Goal: Transaction & Acquisition: Download file/media

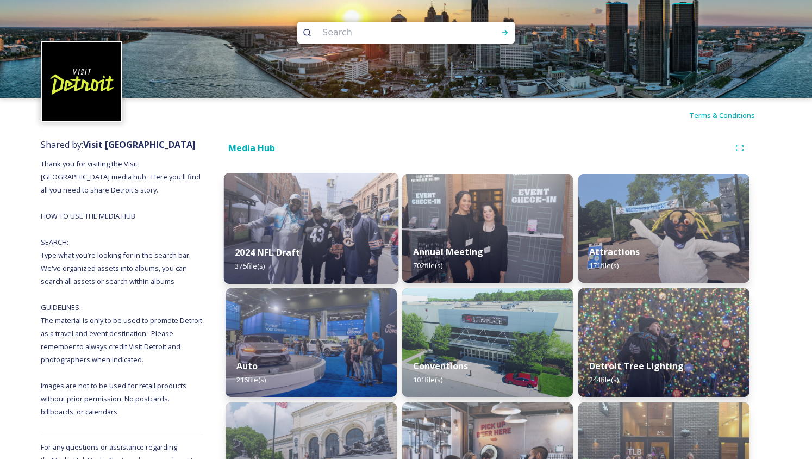
click at [351, 247] on div "2024 NFL Draft 375 file(s)" at bounding box center [311, 258] width 174 height 49
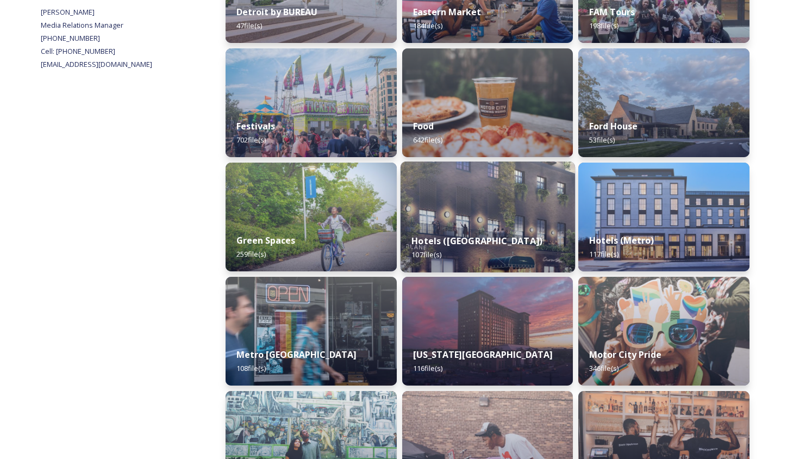
scroll to position [466, 0]
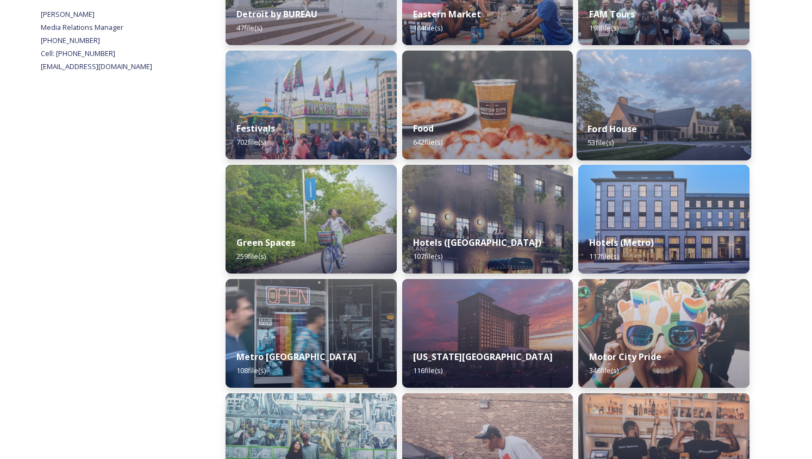
click at [708, 128] on div "Ford House 53 file(s)" at bounding box center [664, 135] width 174 height 49
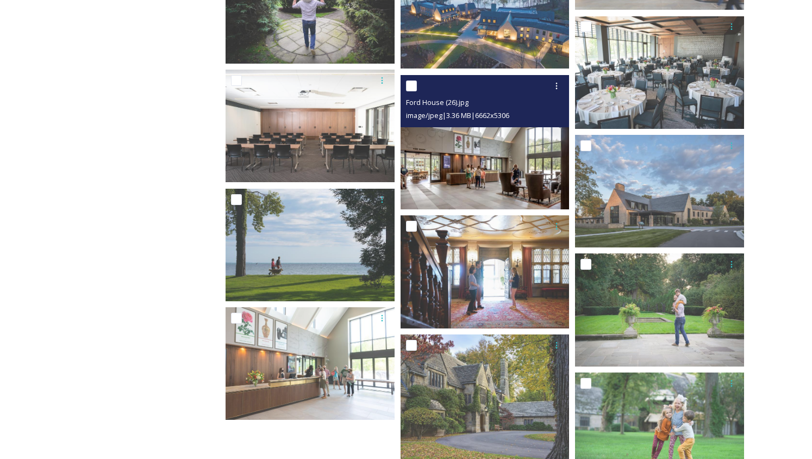
scroll to position [1754, 0]
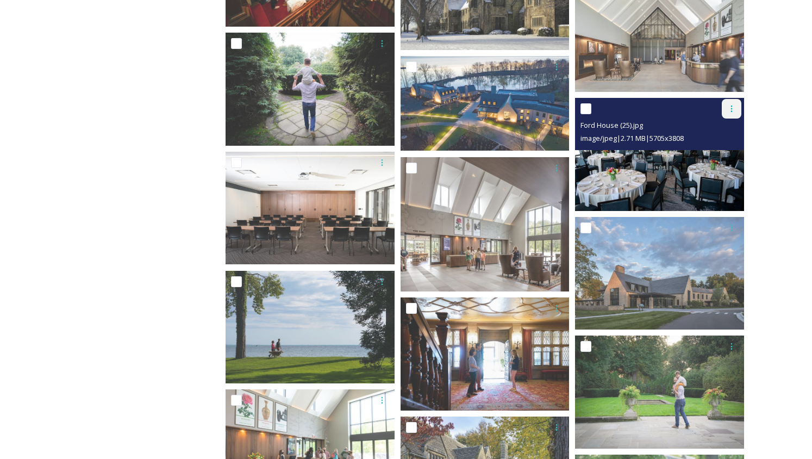
click at [726, 111] on div at bounding box center [732, 109] width 20 height 20
click at [735, 154] on span "Download" at bounding box center [718, 154] width 33 height 10
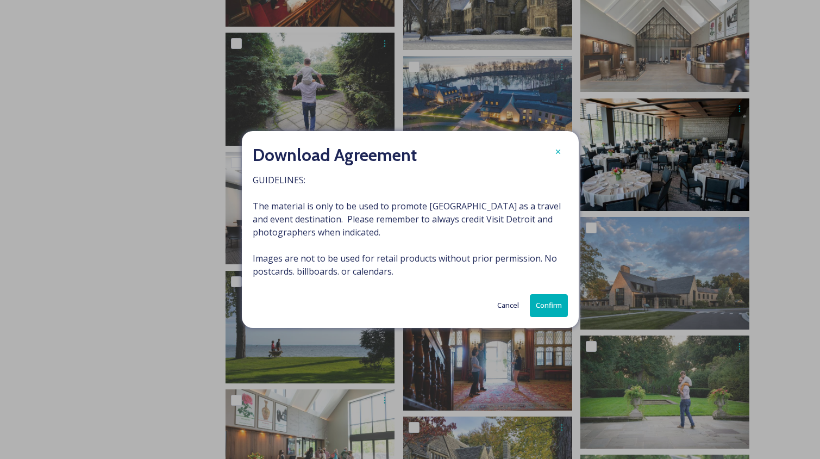
click at [558, 296] on button "Confirm" at bounding box center [549, 305] width 38 height 22
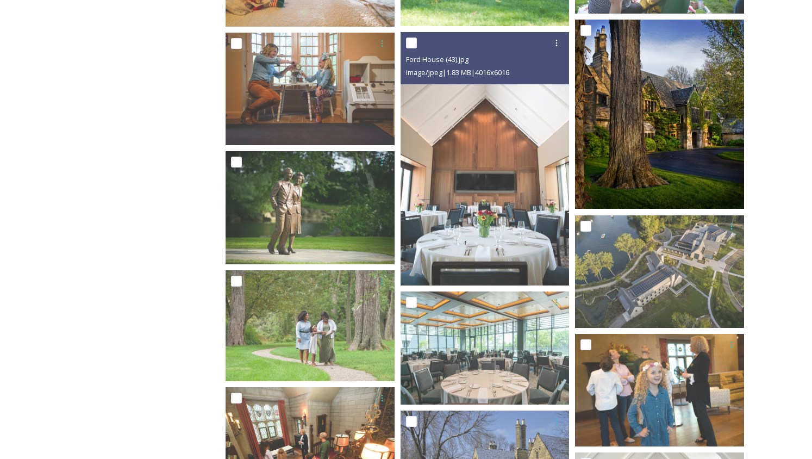
scroll to position [1259, 0]
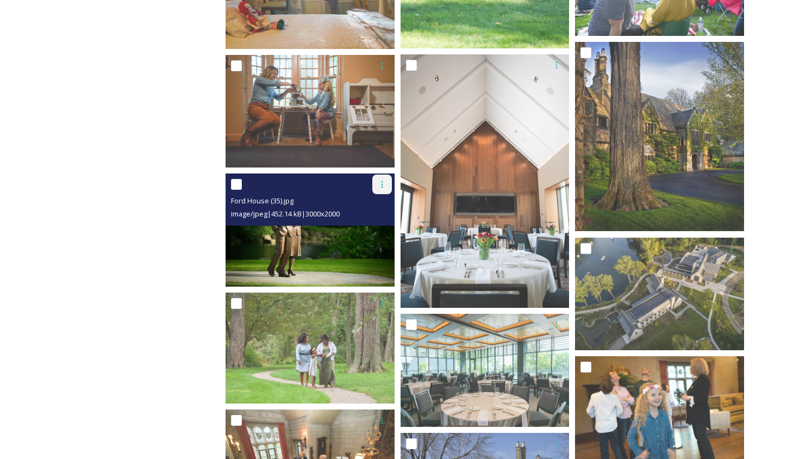
click at [381, 191] on div at bounding box center [382, 184] width 20 height 20
click at [376, 224] on span "Download" at bounding box center [369, 229] width 33 height 10
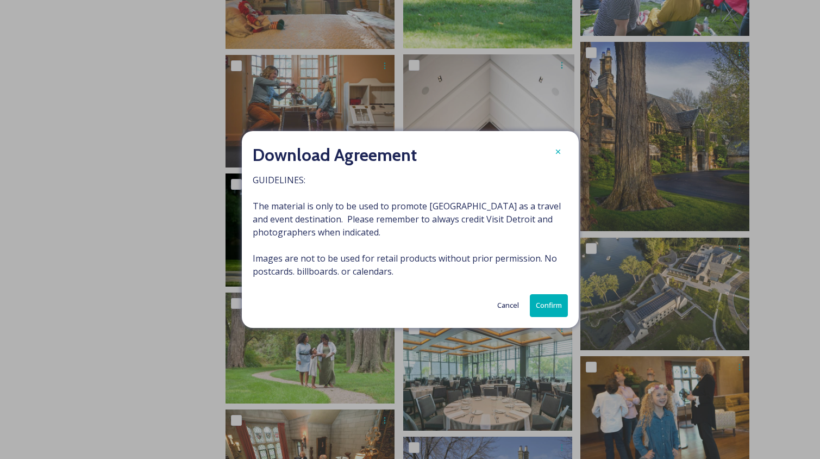
click at [537, 315] on button "Confirm" at bounding box center [549, 305] width 38 height 22
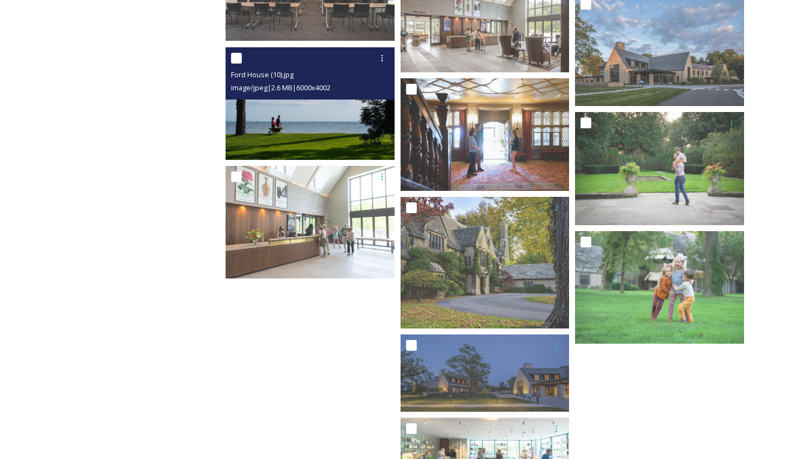
scroll to position [1964, 0]
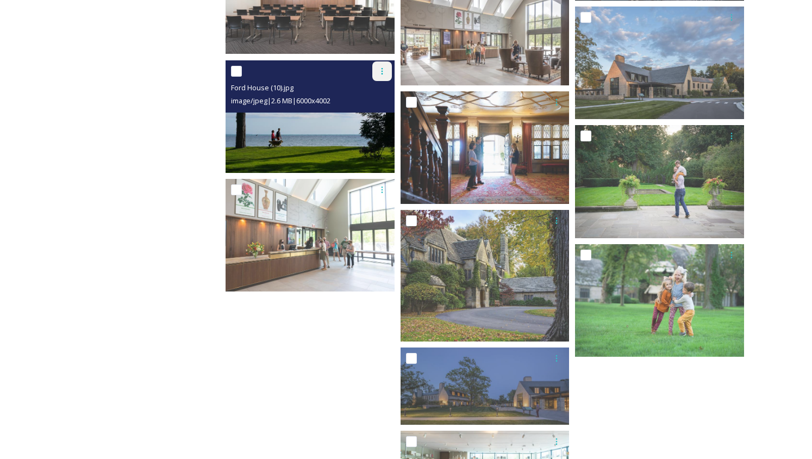
click at [382, 73] on icon at bounding box center [382, 71] width 2 height 7
click at [379, 114] on span "Download" at bounding box center [369, 116] width 33 height 10
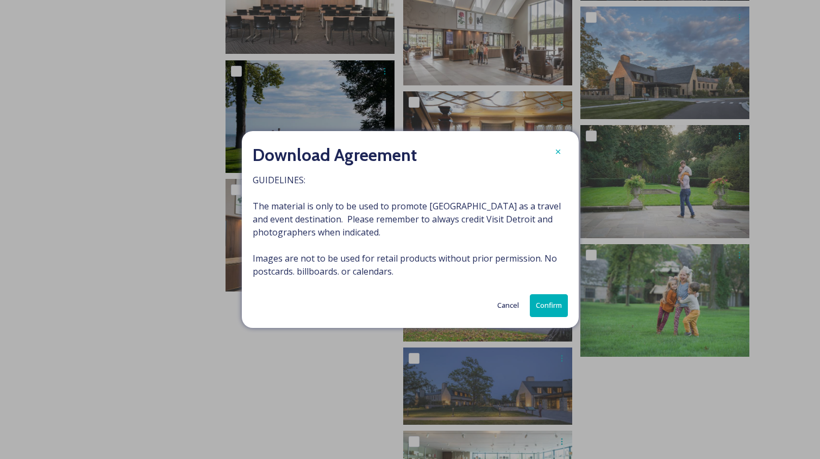
click at [539, 304] on button "Confirm" at bounding box center [549, 305] width 38 height 22
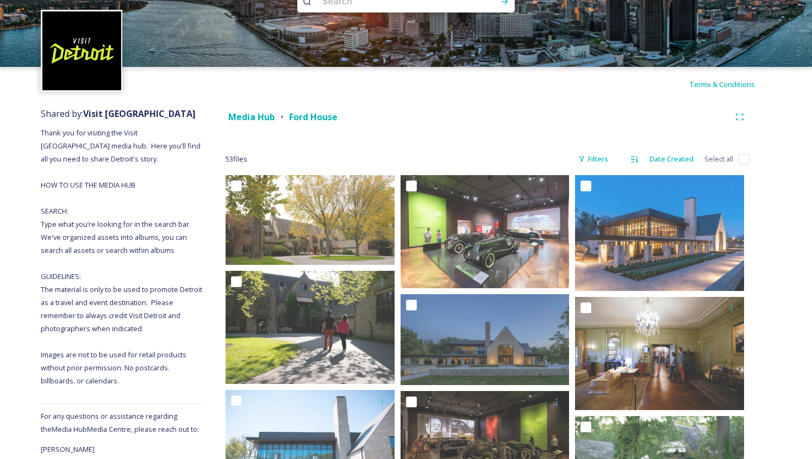
scroll to position [0, 0]
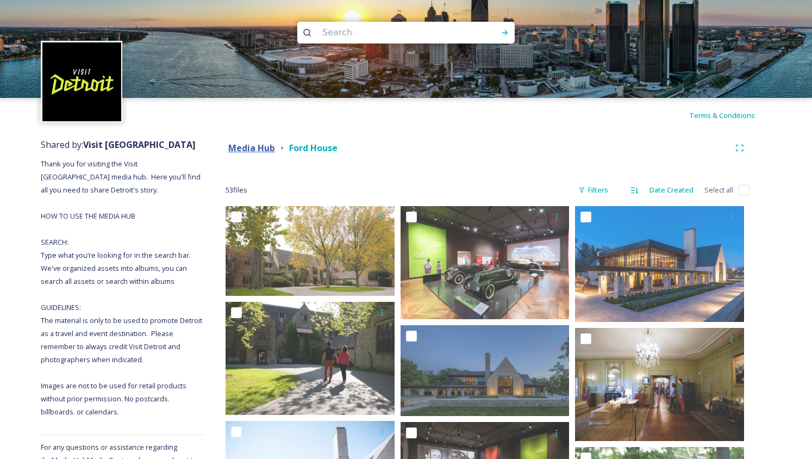
click at [264, 145] on strong "Media Hub" at bounding box center [251, 148] width 47 height 12
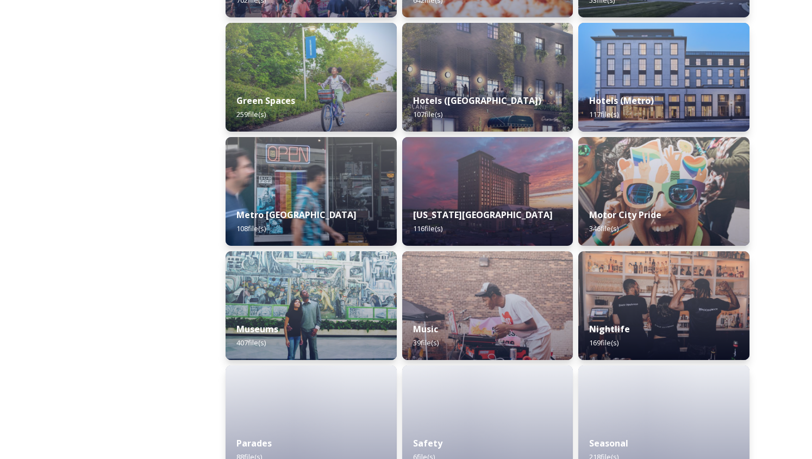
scroll to position [976, 0]
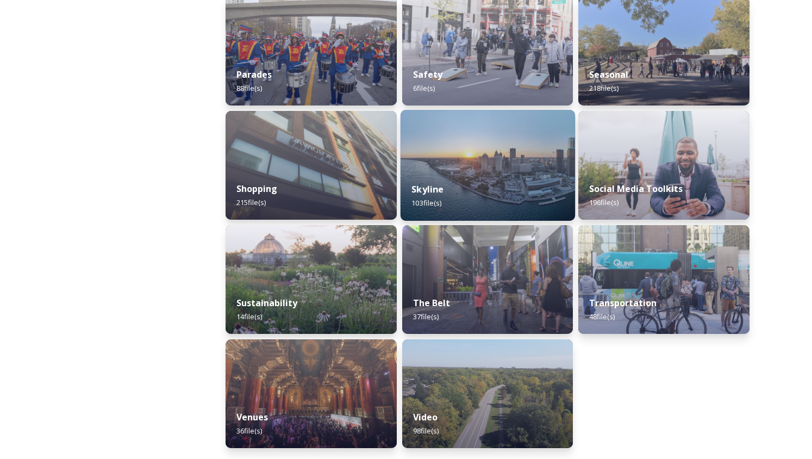
click at [477, 196] on div "Skyline 103 file(s)" at bounding box center [488, 195] width 174 height 49
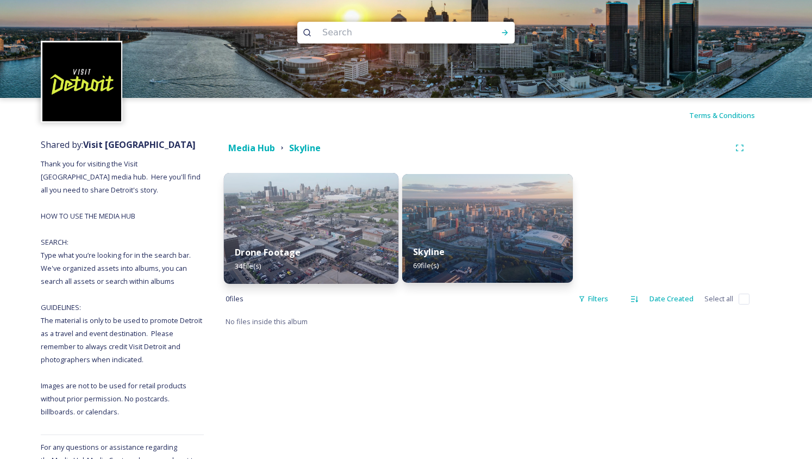
click at [310, 216] on img at bounding box center [311, 228] width 174 height 111
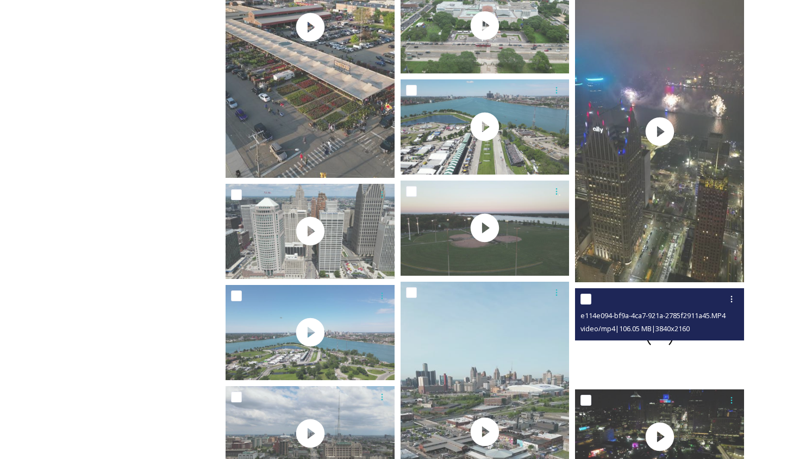
scroll to position [832, 0]
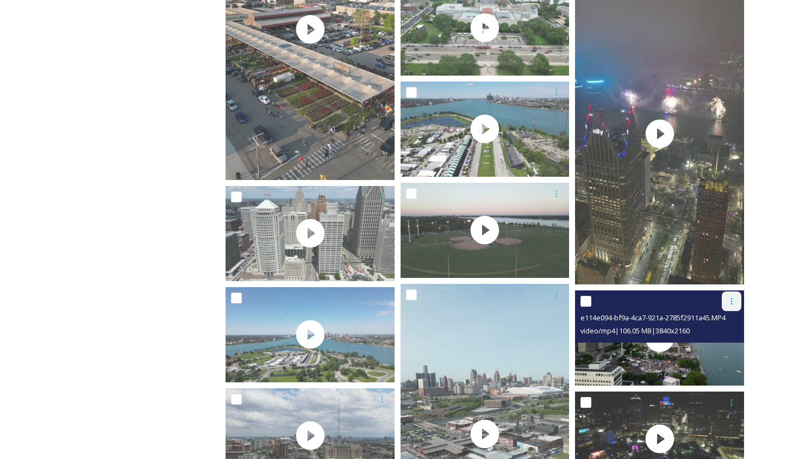
click at [728, 303] on icon at bounding box center [731, 301] width 9 height 9
click at [722, 347] on span "Download" at bounding box center [718, 346] width 33 height 10
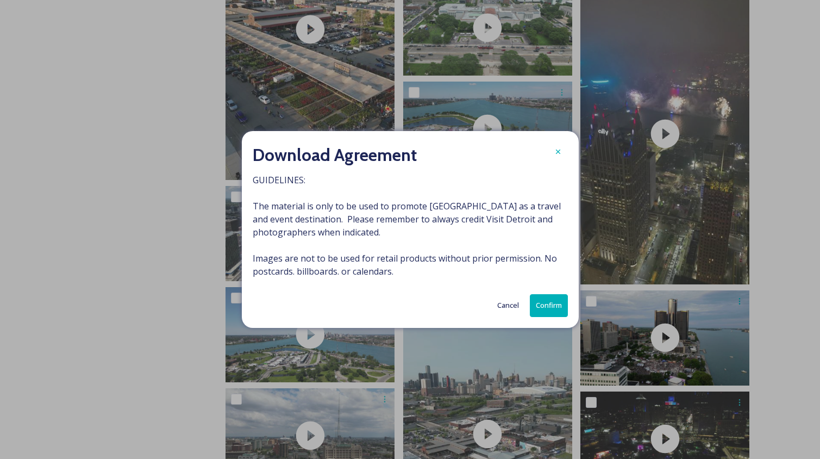
click at [541, 298] on button "Confirm" at bounding box center [549, 305] width 38 height 22
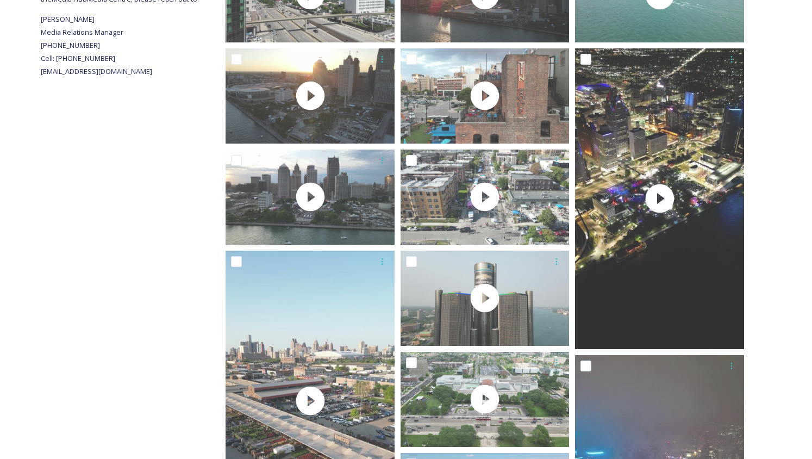
scroll to position [0, 0]
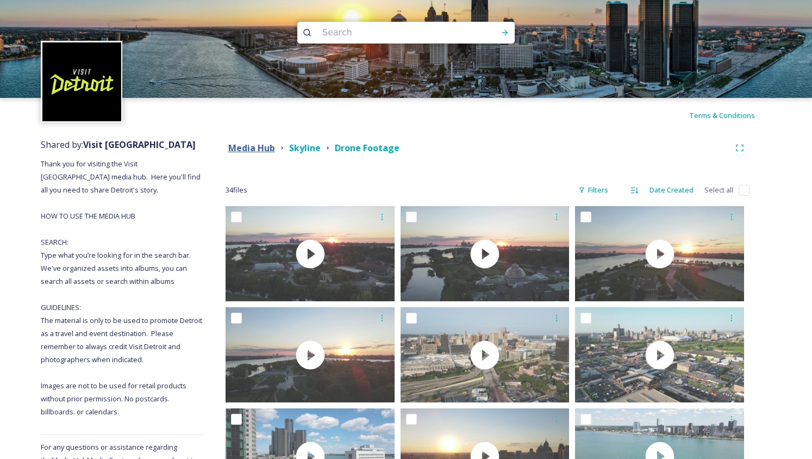
click at [247, 146] on strong "Media Hub" at bounding box center [251, 148] width 47 height 12
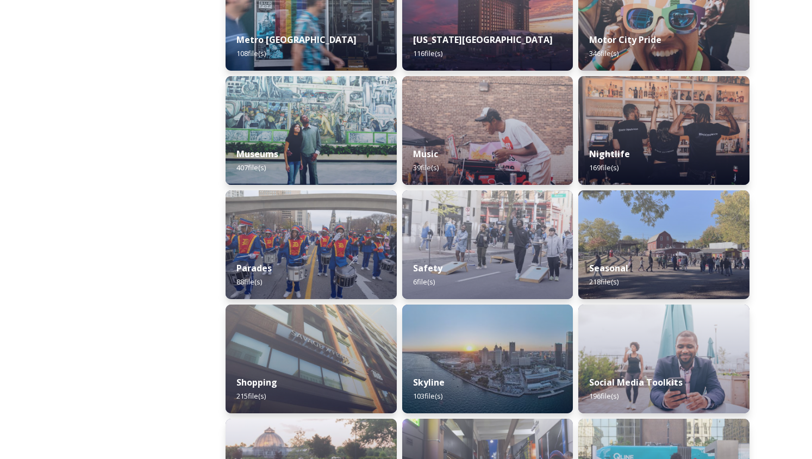
scroll to position [976, 0]
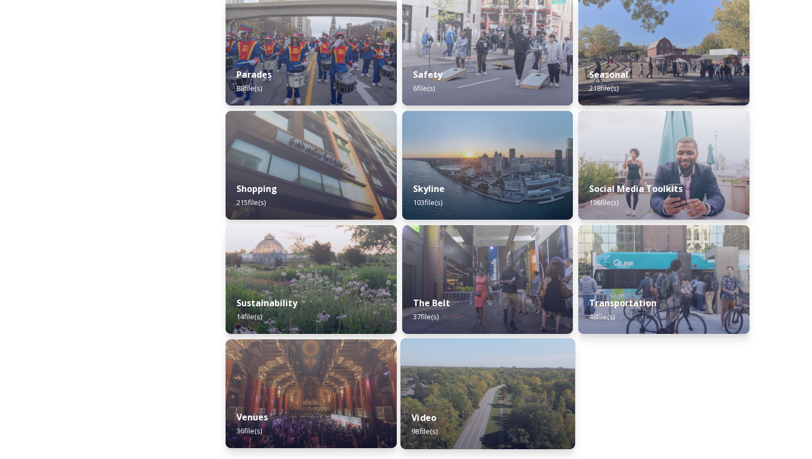
click at [480, 367] on img at bounding box center [488, 393] width 174 height 111
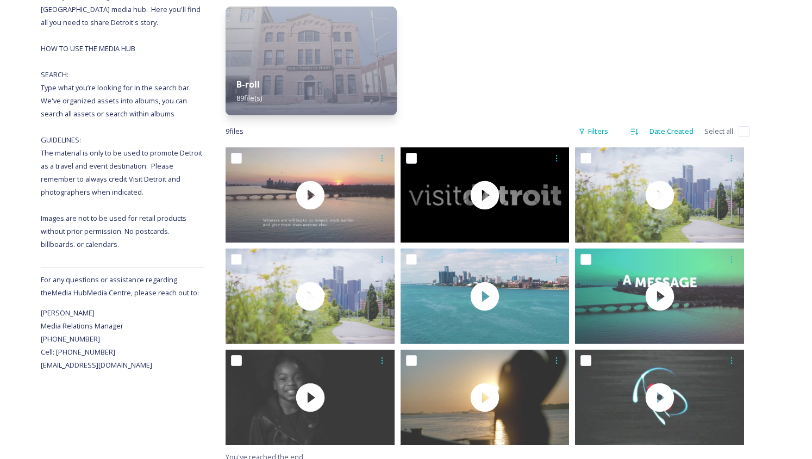
scroll to position [177, 0]
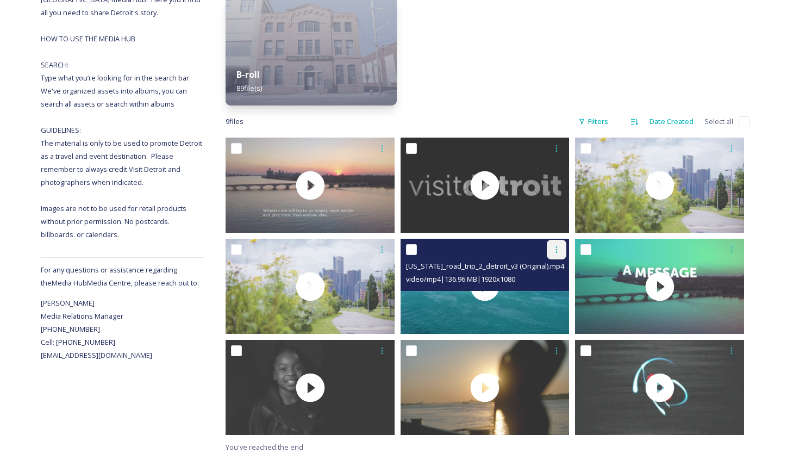
click at [551, 247] on div at bounding box center [557, 250] width 20 height 20
click at [557, 300] on div "Download" at bounding box center [544, 294] width 44 height 21
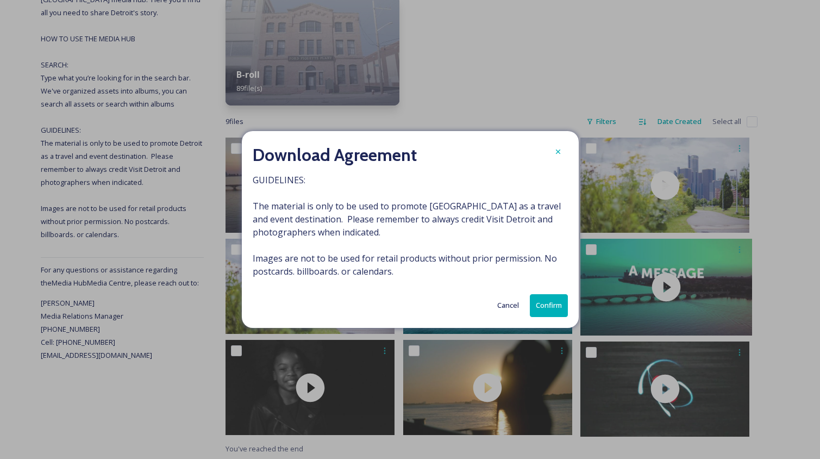
click at [544, 297] on button "Confirm" at bounding box center [549, 305] width 38 height 22
